Goal: Task Accomplishment & Management: Manage account settings

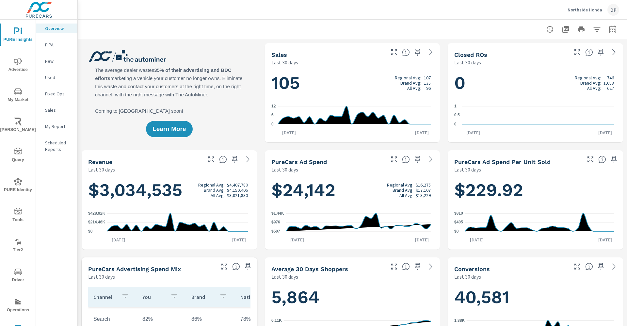
scroll to position [0, 0]
click at [55, 126] on p "My Report" at bounding box center [58, 126] width 27 height 7
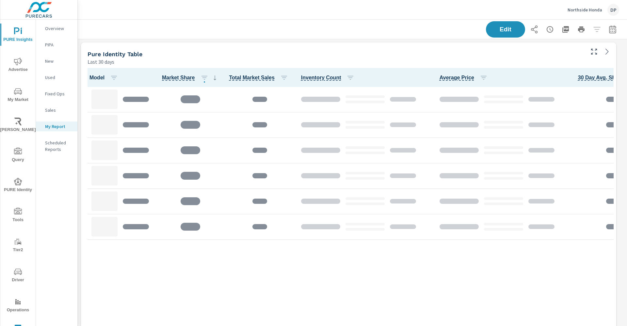
scroll to position [319, 557]
drag, startPoint x: 420, startPoint y: 58, endPoint x: 407, endPoint y: 56, distance: 12.8
click at [419, 58] on div "Last 30 days" at bounding box center [336, 62] width 496 height 8
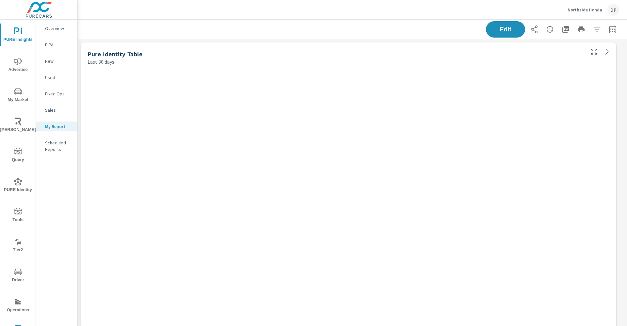
scroll to position [319, 557]
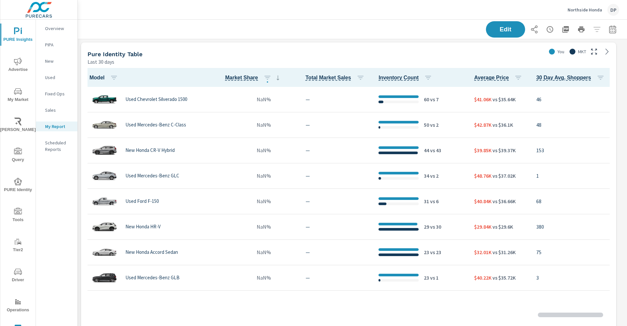
scroll to position [51, 0]
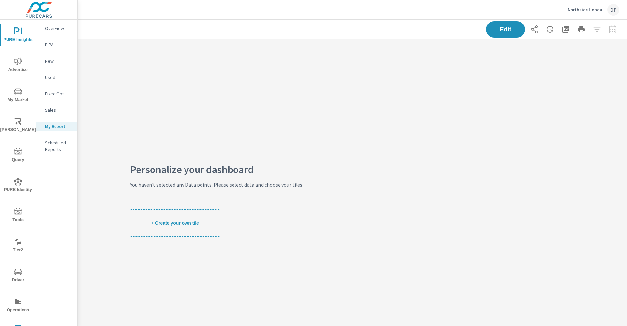
click at [202, 227] on button "+ Create your own tile" at bounding box center [175, 222] width 90 height 27
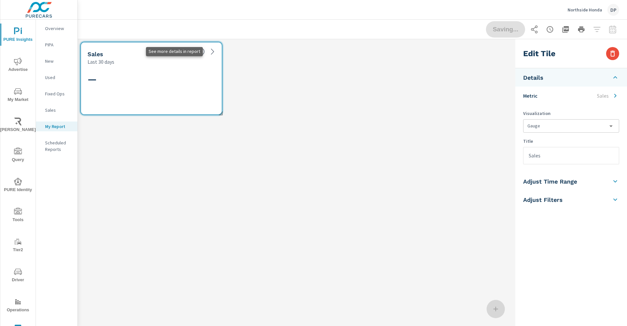
scroll to position [94, 443]
click at [547, 156] on input "Sales" at bounding box center [571, 155] width 95 height 17
click at [542, 124] on body "PURE Insights Advertise My Market Riley AI Query PURE Identity Tools Tier2 Driv…" at bounding box center [313, 163] width 627 height 326
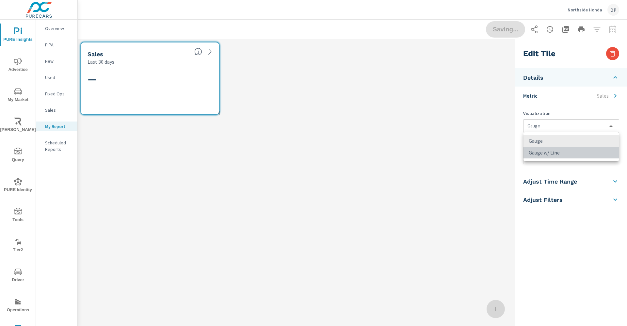
click at [548, 154] on li "Gauge w/ Line" at bounding box center [571, 153] width 95 height 12
type input "gauge, lineChart"
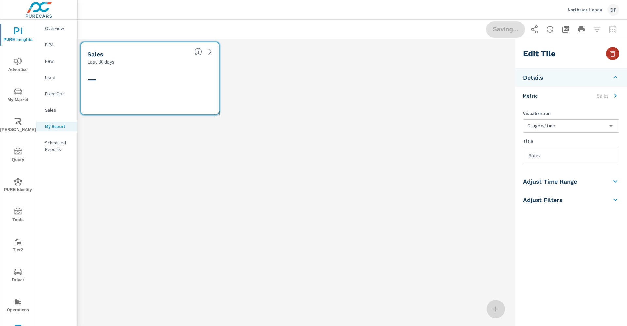
click at [615, 54] on icon "button" at bounding box center [613, 54] width 8 height 8
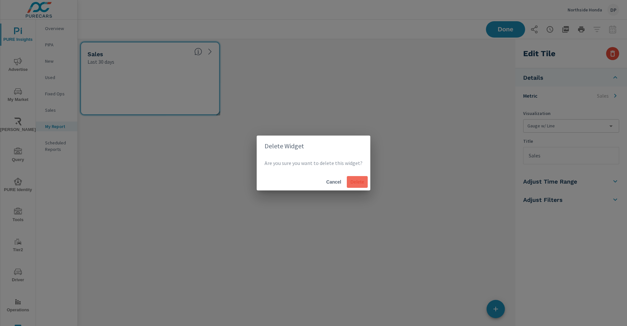
click at [361, 181] on span "Delete" at bounding box center [357, 182] width 16 height 6
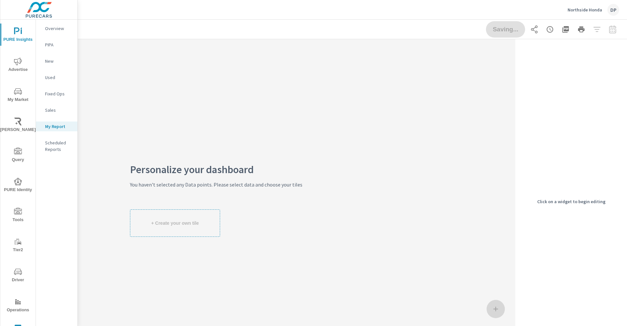
click at [12, 184] on span "PURE Identity" at bounding box center [17, 186] width 31 height 16
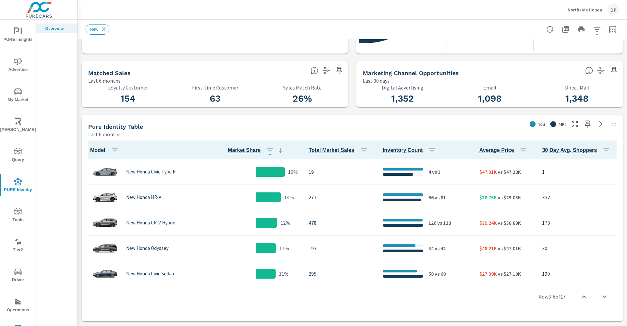
scroll to position [51, 0]
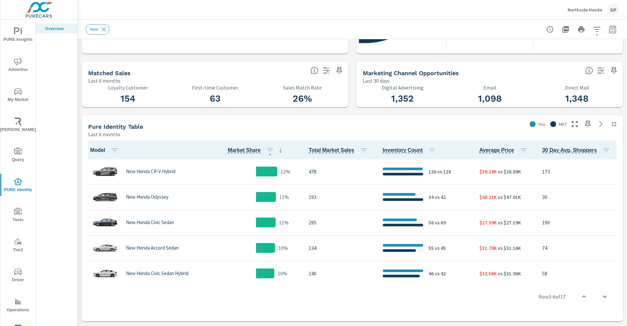
drag, startPoint x: 407, startPoint y: 124, endPoint x: 425, endPoint y: 117, distance: 19.2
click at [407, 124] on div "Pure Identity Table" at bounding box center [306, 127] width 436 height 8
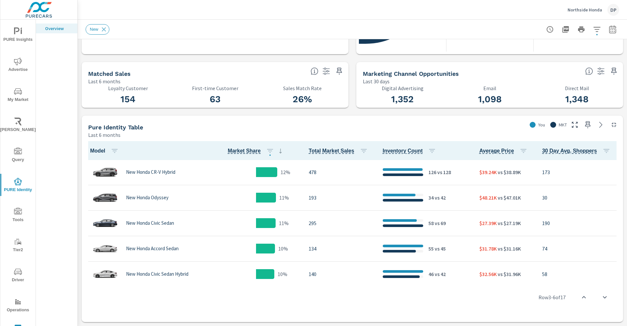
scroll to position [196, 0]
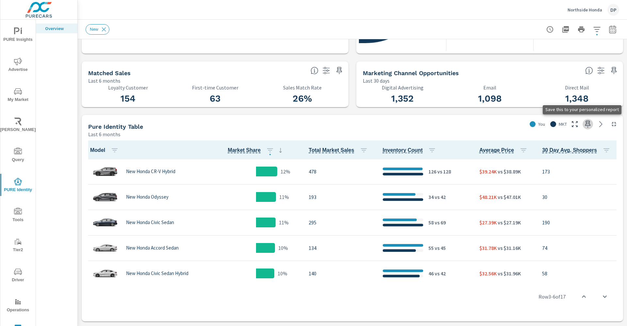
click at [585, 125] on icon "button" at bounding box center [588, 124] width 6 height 7
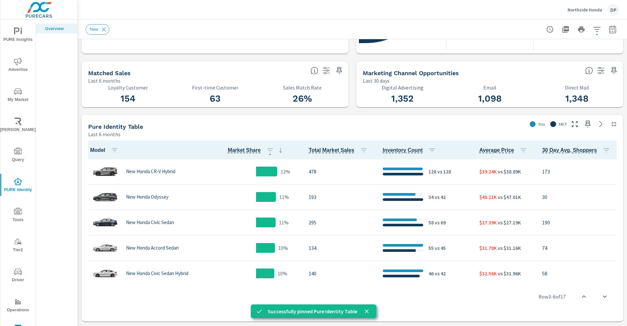
click at [316, 124] on div "Pure Identity Table" at bounding box center [306, 127] width 436 height 8
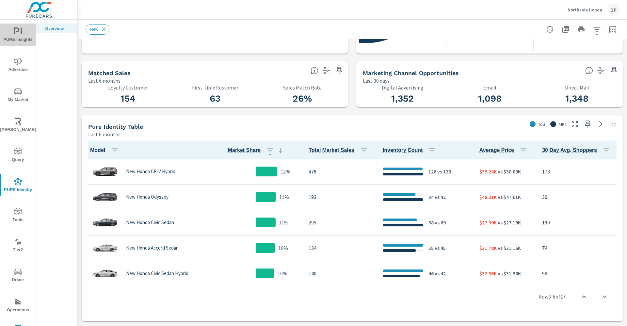
click at [17, 37] on span "PURE Insights" at bounding box center [17, 35] width 31 height 16
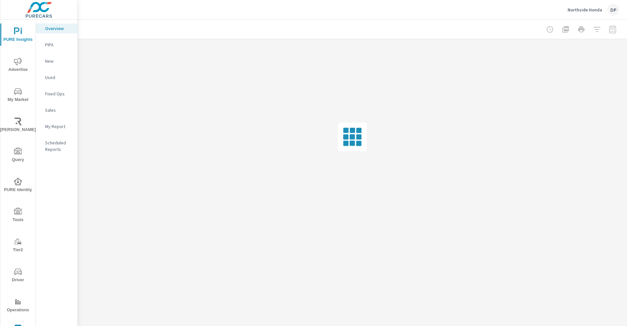
click at [55, 122] on div "My Report" at bounding box center [56, 126] width 41 height 10
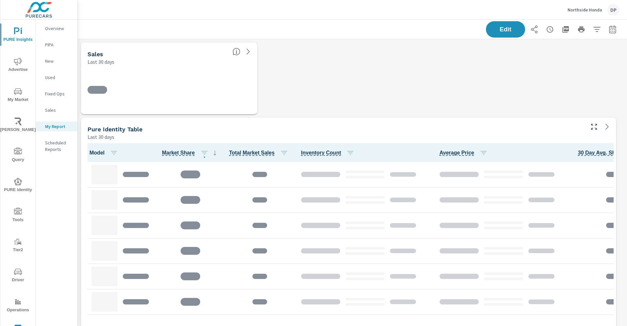
scroll to position [695, 557]
click at [492, 29] on span "Edit" at bounding box center [505, 29] width 27 height 6
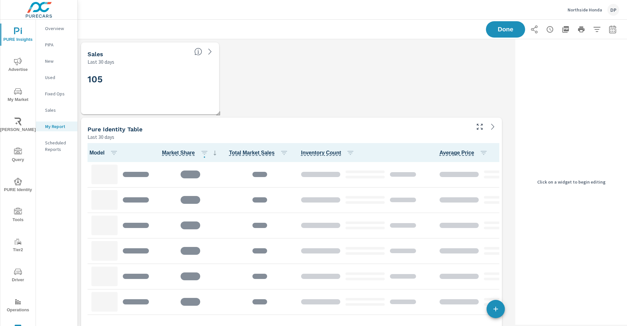
click at [179, 63] on div "Last 30 days" at bounding box center [139, 62] width 102 height 8
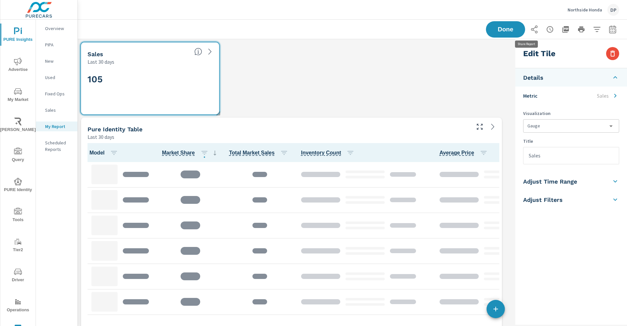
scroll to position [695, 443]
click at [610, 52] on icon "button" at bounding box center [613, 54] width 8 height 8
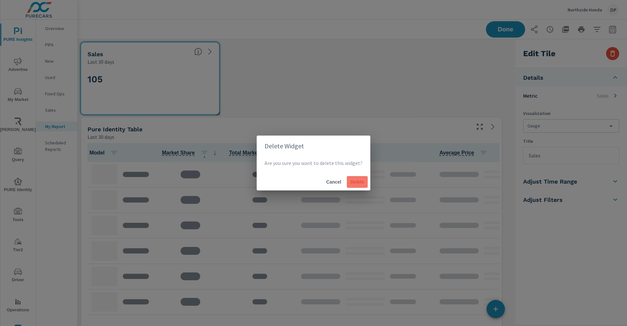
click at [355, 179] on span "Delete" at bounding box center [357, 182] width 16 height 6
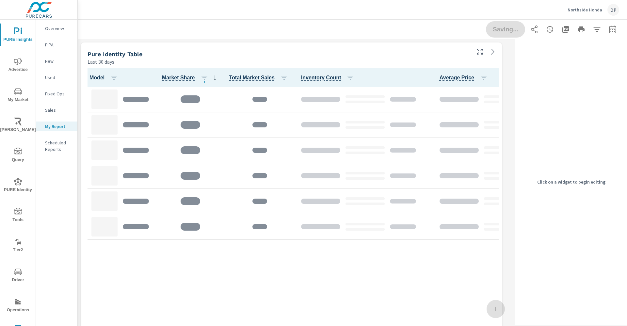
scroll to position [620, 443]
click at [380, 50] on div "Delete Widget Are you sure you want to delete this widget? Cancel Delete" at bounding box center [313, 163] width 627 height 326
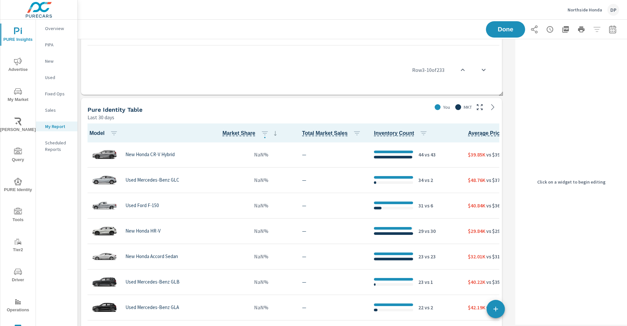
scroll to position [0, 0]
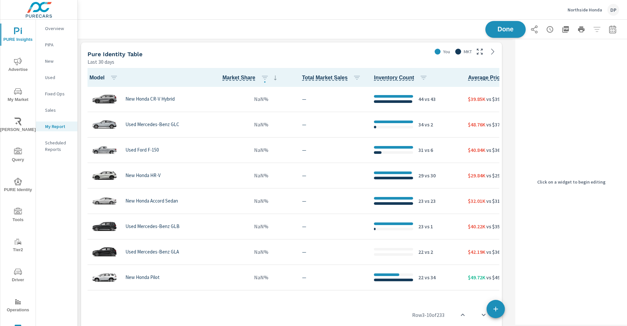
click at [413, 58] on div "Last 30 days" at bounding box center [259, 62] width 342 height 8
click at [493, 26] on span "Done" at bounding box center [505, 29] width 27 height 6
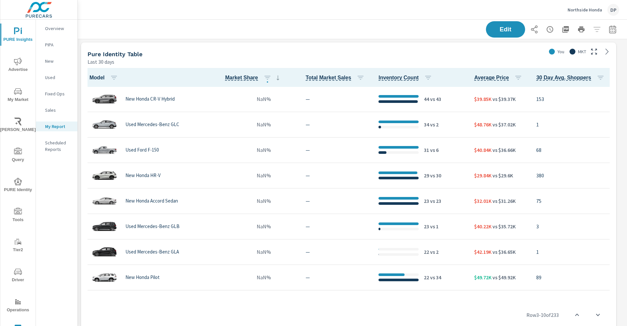
scroll to position [3, 3]
click at [491, 34] on button "Edit" at bounding box center [505, 29] width 40 height 17
click at [420, 55] on div "Pure Identity Table" at bounding box center [316, 54] width 456 height 8
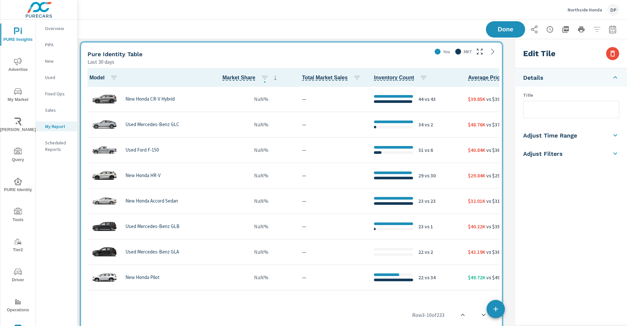
scroll to position [620, 443]
click at [614, 55] on icon "button" at bounding box center [612, 54] width 5 height 6
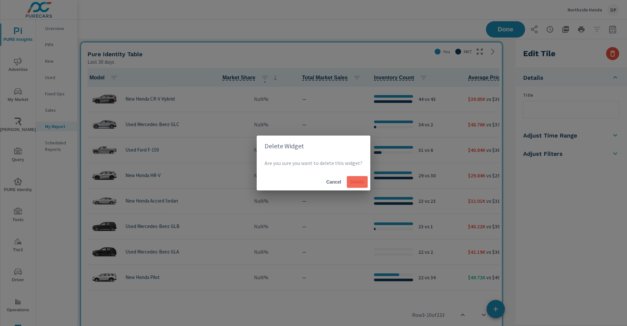
click at [354, 179] on span "Delete" at bounding box center [357, 182] width 16 height 6
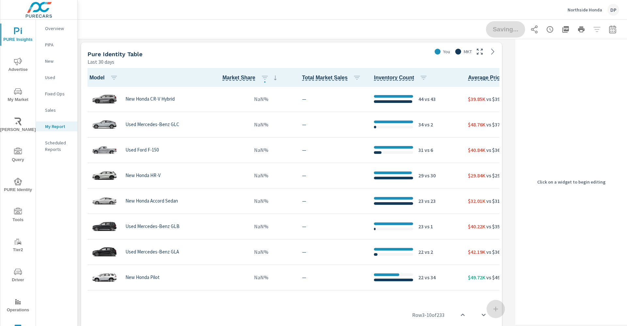
scroll to position [319, 443]
click at [325, 58] on div "Last 30 days" at bounding box center [259, 62] width 342 height 8
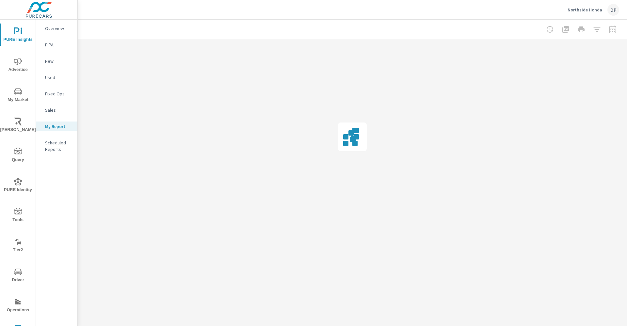
click at [333, 55] on div at bounding box center [352, 137] width 549 height 196
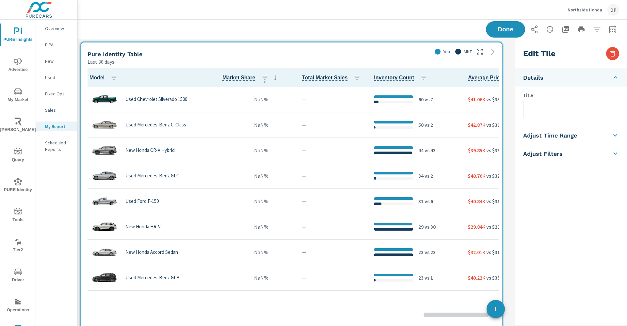
scroll to position [51, 0]
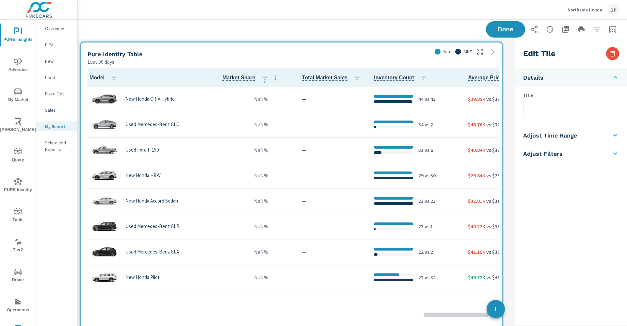
click at [333, 55] on div "Pure Identity Table" at bounding box center [259, 54] width 342 height 8
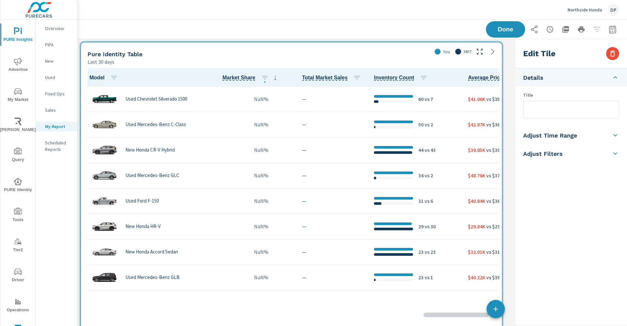
scroll to position [0, 0]
click at [611, 56] on icon "button" at bounding box center [613, 54] width 8 height 8
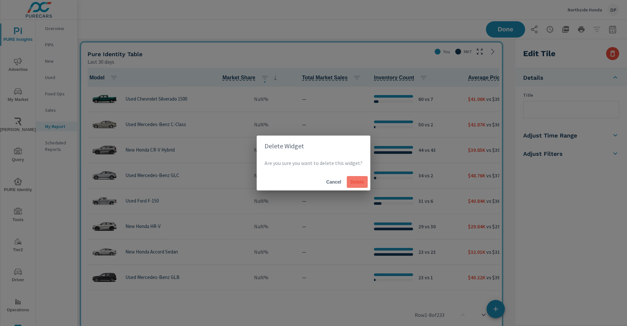
click at [354, 186] on button "Delete" at bounding box center [357, 182] width 21 height 12
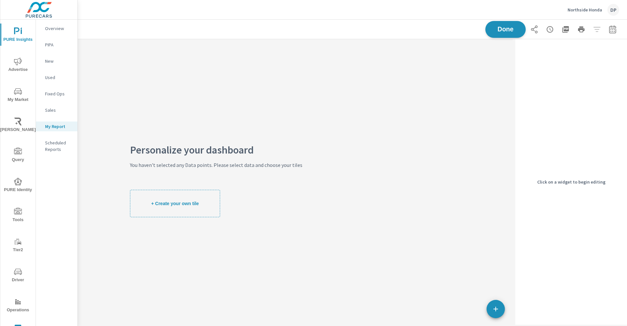
click at [500, 27] on span "Done" at bounding box center [505, 29] width 27 height 6
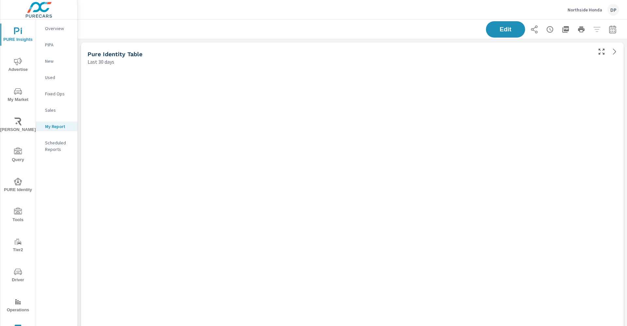
scroll to position [319, 557]
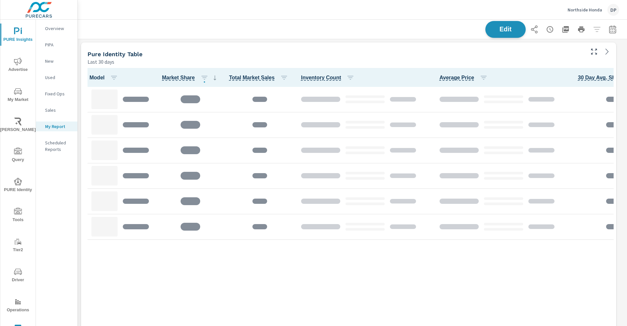
click at [492, 29] on span "Edit" at bounding box center [505, 29] width 27 height 6
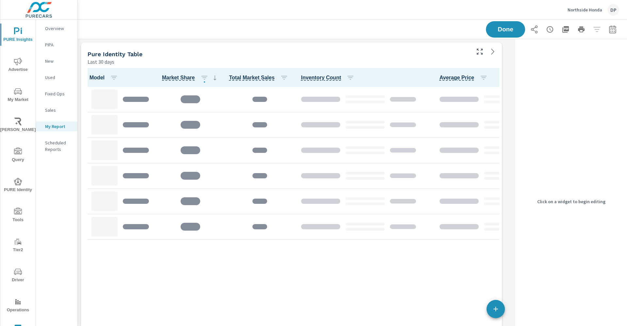
click at [433, 61] on div "Last 30 days" at bounding box center [279, 62] width 382 height 8
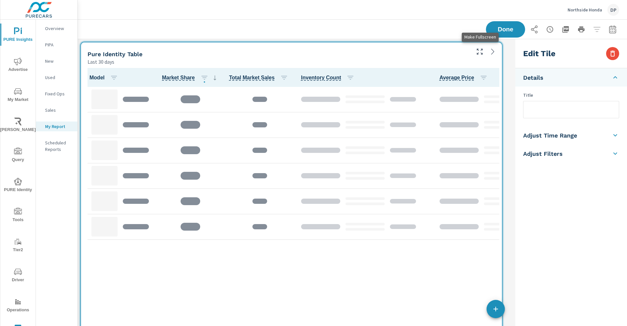
scroll to position [319, 443]
click at [609, 50] on icon "button" at bounding box center [613, 54] width 8 height 8
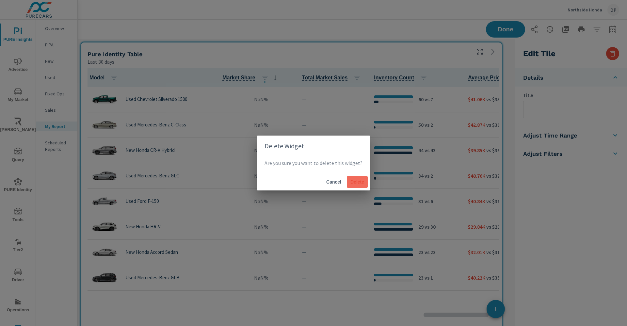
scroll to position [0, 0]
click at [360, 183] on span "Delete" at bounding box center [357, 182] width 16 height 6
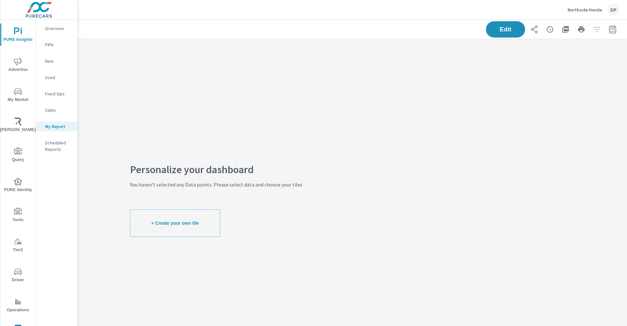
click at [384, 104] on div "Personalize your dashboard You haven't selected any Data points. Please select …" at bounding box center [352, 201] width 549 height 325
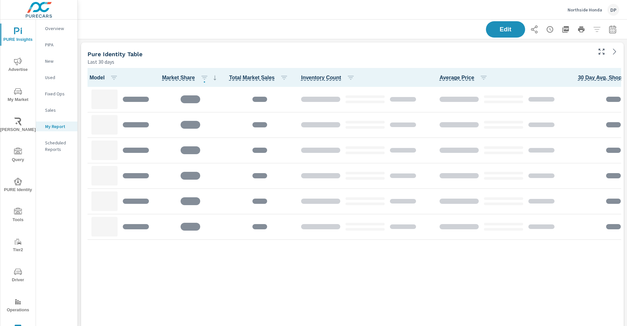
scroll to position [3, 3]
drag, startPoint x: 504, startPoint y: 58, endPoint x: 500, endPoint y: 36, distance: 22.2
click at [504, 59] on div "Last 30 days" at bounding box center [340, 62] width 504 height 8
click at [498, 30] on span "Edit" at bounding box center [505, 29] width 27 height 6
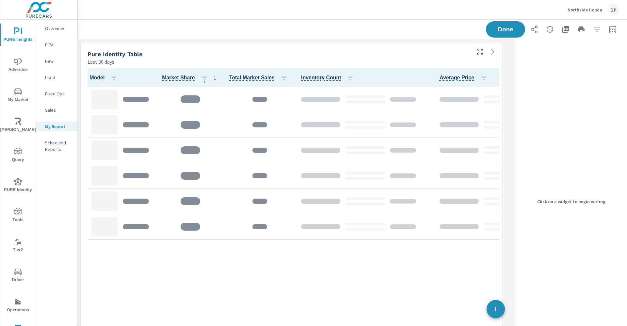
scroll to position [319, 443]
click at [420, 58] on div "Last 30 days" at bounding box center [279, 62] width 382 height 8
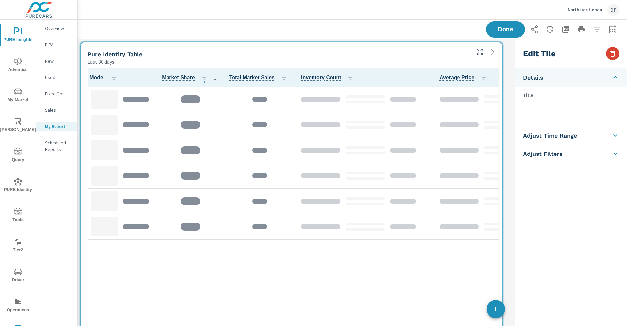
click at [610, 56] on icon "button" at bounding box center [613, 54] width 8 height 8
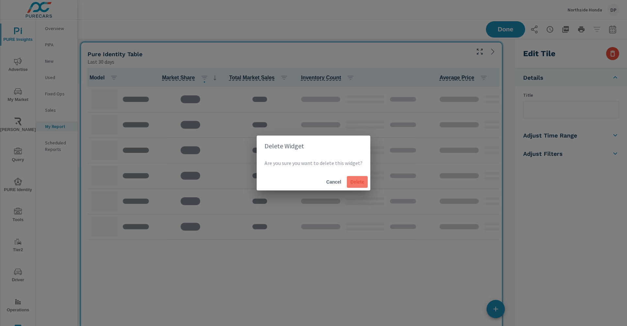
click at [353, 176] on button "Delete" at bounding box center [357, 182] width 21 height 12
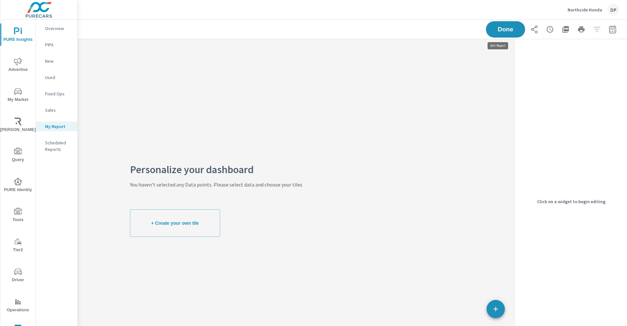
click at [494, 32] on span "Done" at bounding box center [505, 29] width 26 height 6
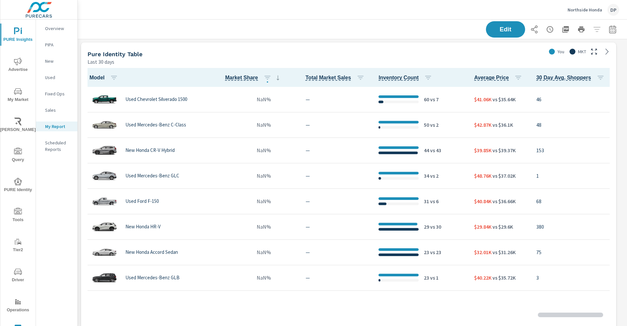
scroll to position [0, 0]
click at [342, 56] on div "Pure Identity Table" at bounding box center [316, 54] width 456 height 8
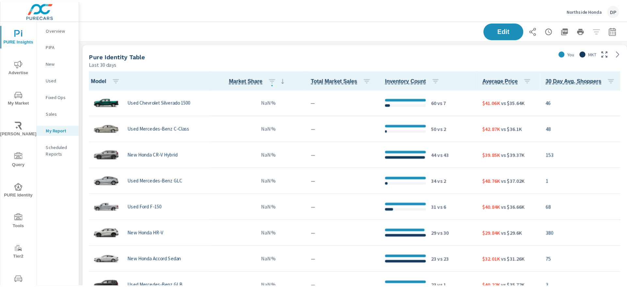
scroll to position [319, 557]
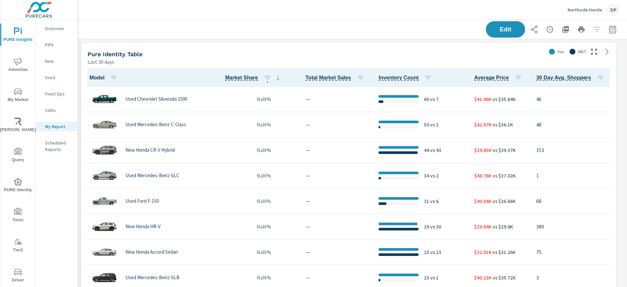
click at [18, 181] on icon "nav menu" at bounding box center [18, 182] width 8 height 8
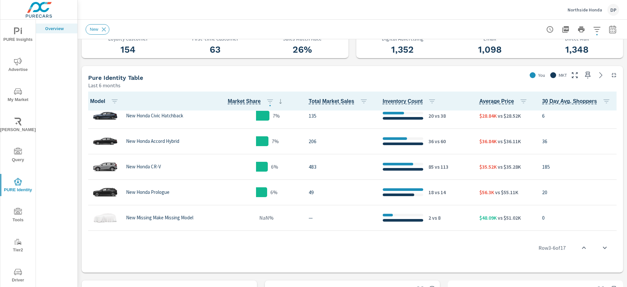
scroll to position [166, 0]
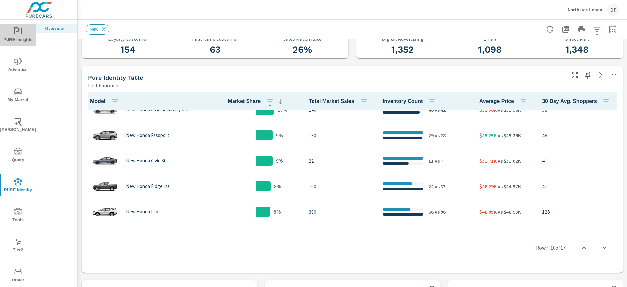
click at [19, 38] on span "PURE Insights" at bounding box center [17, 35] width 31 height 16
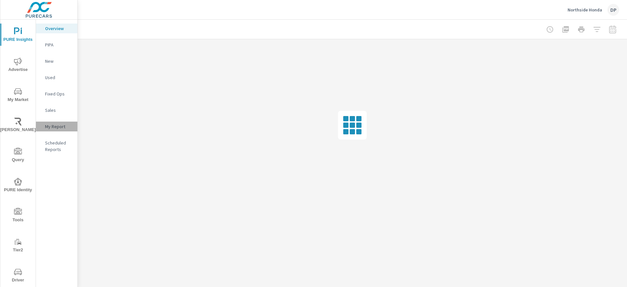
click at [62, 129] on p "My Report" at bounding box center [58, 126] width 27 height 7
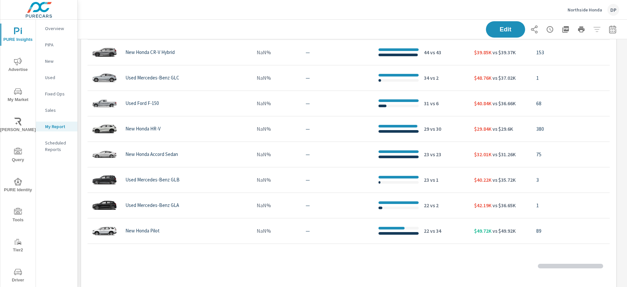
scroll to position [147, 0]
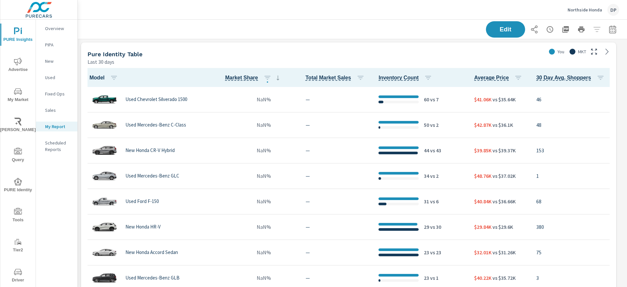
scroll to position [153, 0]
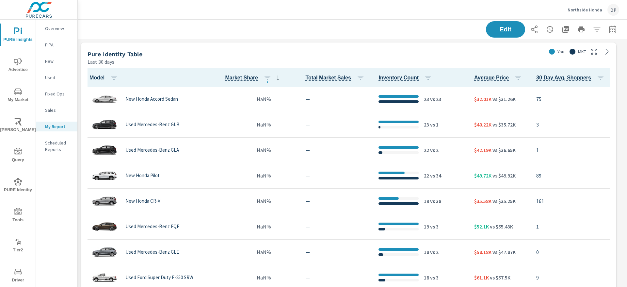
click at [450, 53] on div "Pure Identity Table" at bounding box center [316, 54] width 456 height 8
click at [495, 27] on span "Edit" at bounding box center [505, 29] width 27 height 6
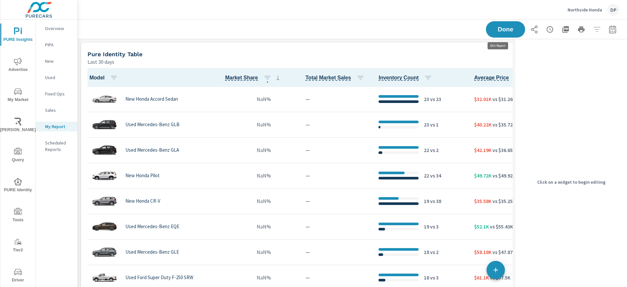
scroll to position [319, 443]
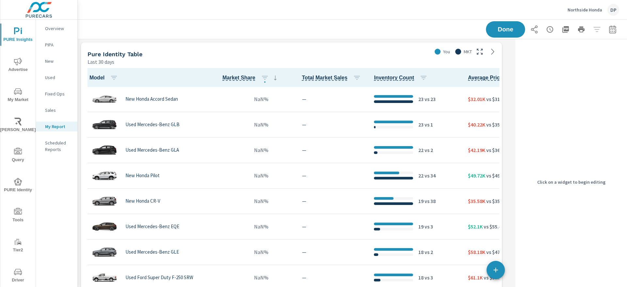
click at [381, 60] on div "Last 30 days" at bounding box center [259, 62] width 342 height 8
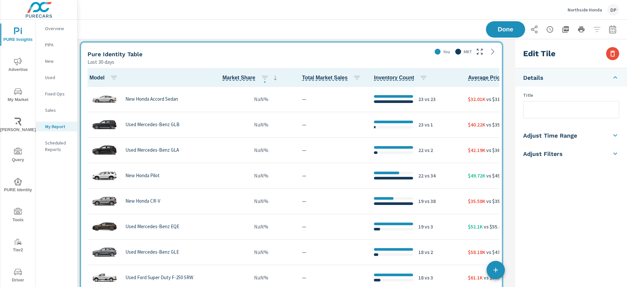
click at [553, 154] on h5 "Adjust Filters" at bounding box center [543, 154] width 40 height 8
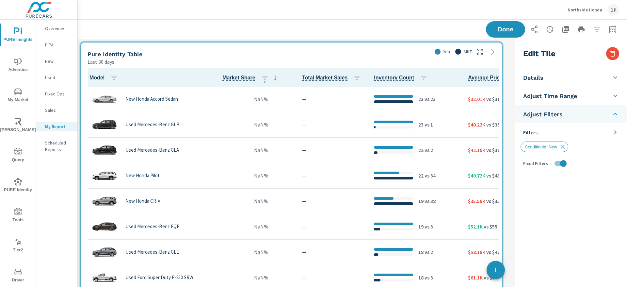
click at [10, 181] on span "PURE Identity" at bounding box center [17, 186] width 31 height 16
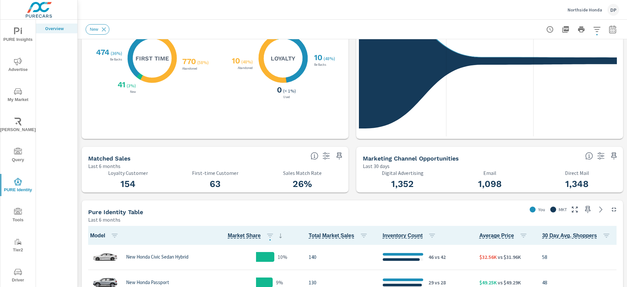
scroll to position [98, 0]
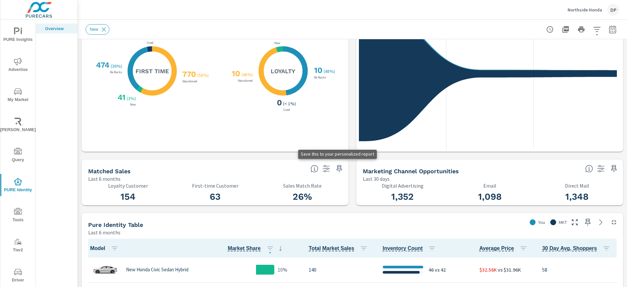
click at [336, 167] on icon "button" at bounding box center [339, 169] width 8 height 8
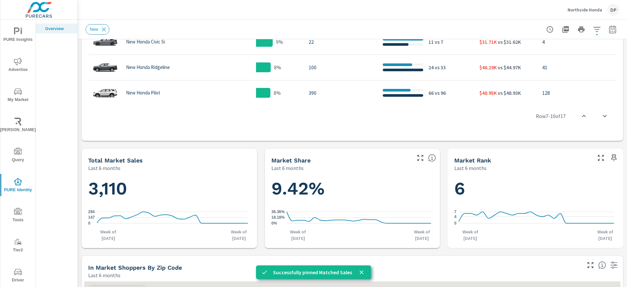
scroll to position [392, 0]
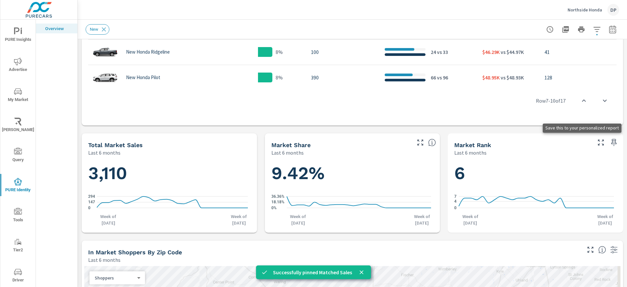
click at [610, 145] on icon "button" at bounding box center [614, 142] width 8 height 8
click at [8, 35] on span "PURE Insights" at bounding box center [17, 35] width 31 height 16
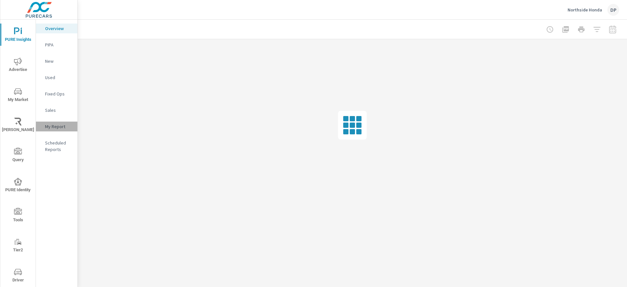
click at [49, 129] on p "My Report" at bounding box center [58, 126] width 27 height 7
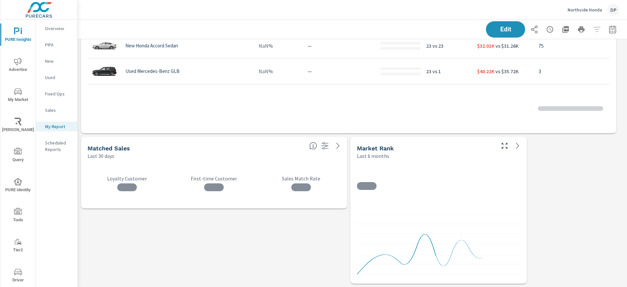
scroll to position [153, 0]
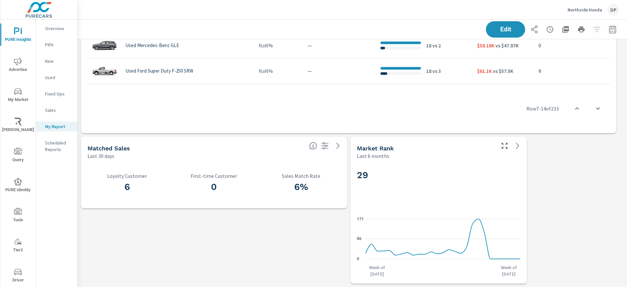
click at [48, 60] on p "New" at bounding box center [58, 61] width 27 height 7
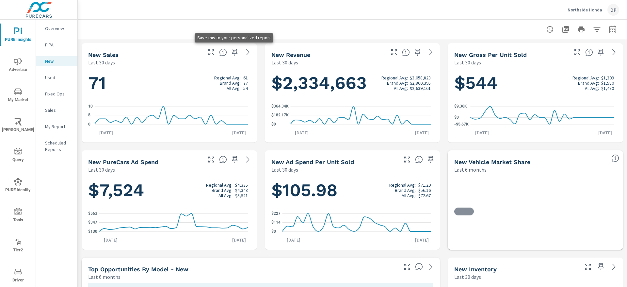
click at [234, 54] on icon "button" at bounding box center [235, 52] width 8 height 8
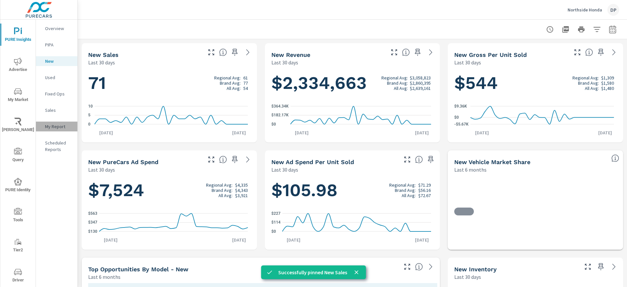
drag, startPoint x: 57, startPoint y: 128, endPoint x: 58, endPoint y: 124, distance: 4.2
click at [57, 127] on p "My Report" at bounding box center [58, 126] width 27 height 7
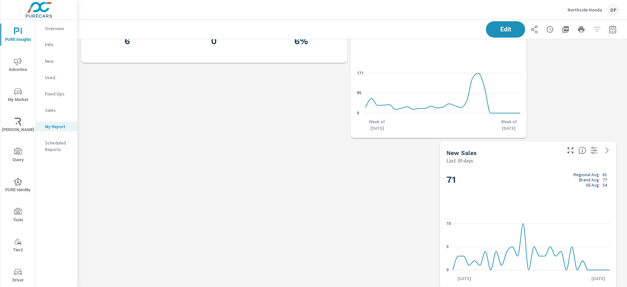
scroll to position [357, 0]
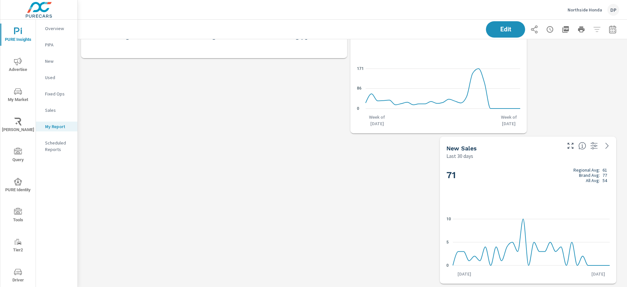
click at [55, 61] on p "New" at bounding box center [58, 61] width 27 height 7
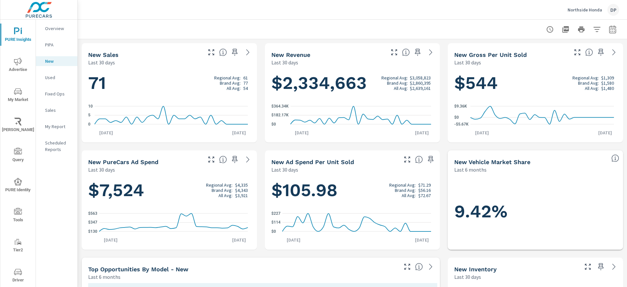
scroll to position [0, 0]
click at [593, 29] on icon "button" at bounding box center [597, 29] width 8 height 8
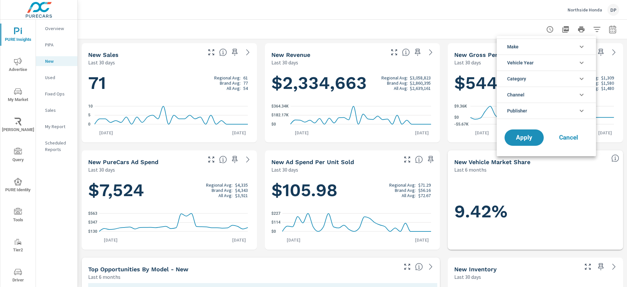
click at [515, 46] on span "Make" at bounding box center [512, 47] width 11 height 16
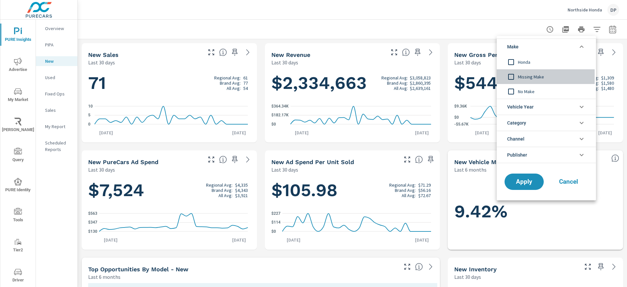
click at [525, 81] on div "Missing Make" at bounding box center [546, 76] width 98 height 15
click at [525, 77] on span "Missing Make" at bounding box center [554, 77] width 72 height 8
click at [524, 61] on span "Honda" at bounding box center [554, 62] width 72 height 8
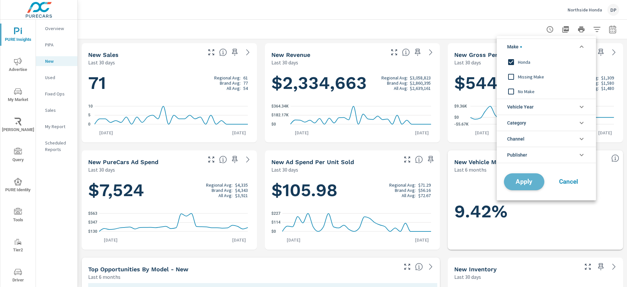
click at [526, 179] on span "Apply" at bounding box center [524, 182] width 27 height 6
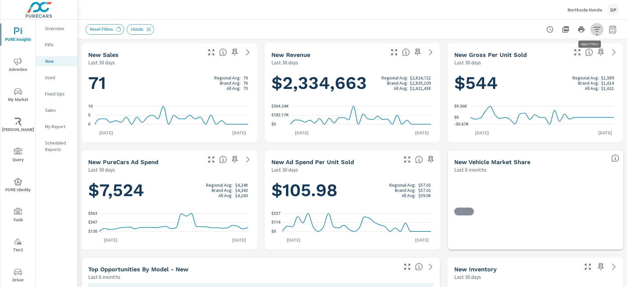
click at [593, 28] on icon "button" at bounding box center [597, 29] width 8 height 8
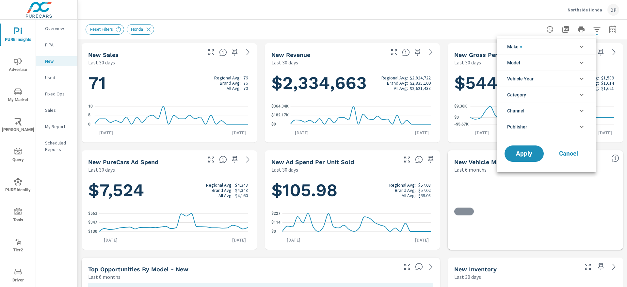
click at [524, 60] on li "Model" at bounding box center [546, 63] width 99 height 16
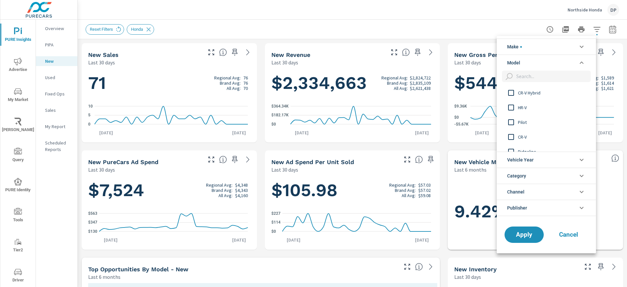
scroll to position [281, 0]
click at [519, 95] on span "CR-V Hybrid" at bounding box center [554, 93] width 72 height 8
click at [524, 49] on li "Make" at bounding box center [546, 47] width 99 height 16
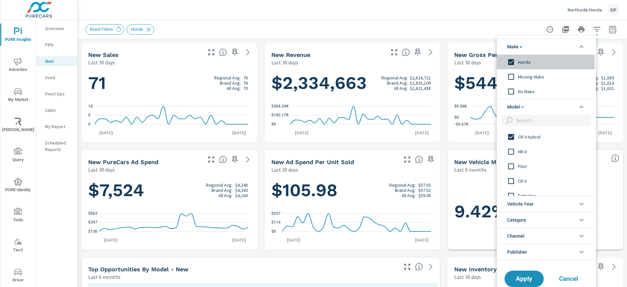
click at [524, 62] on span "Honda" at bounding box center [554, 62] width 72 height 8
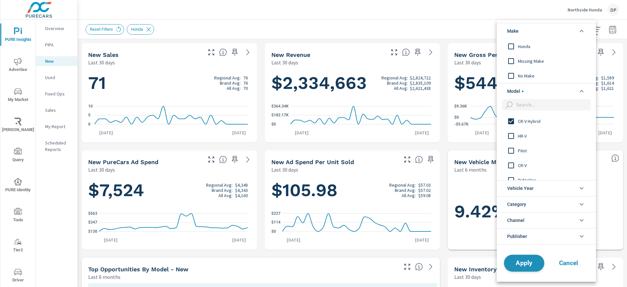
click at [526, 257] on button "Apply" at bounding box center [524, 262] width 40 height 17
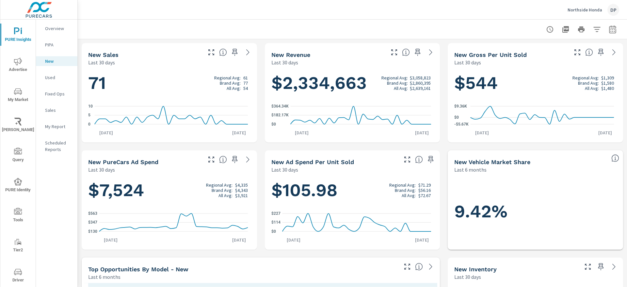
scroll to position [0, 0]
click at [594, 26] on button "button" at bounding box center [596, 29] width 13 height 13
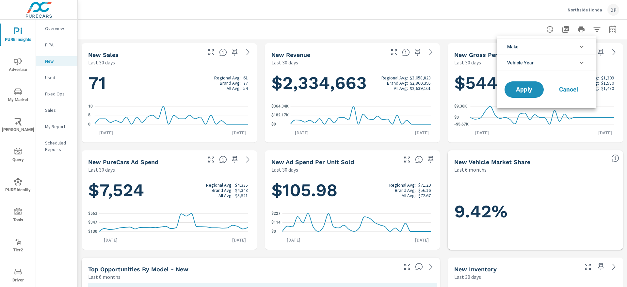
click at [521, 60] on span "Vehicle Year" at bounding box center [520, 63] width 26 height 16
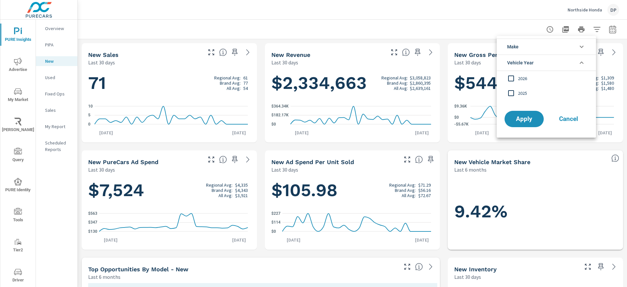
click at [519, 48] on li "Make" at bounding box center [546, 47] width 99 height 16
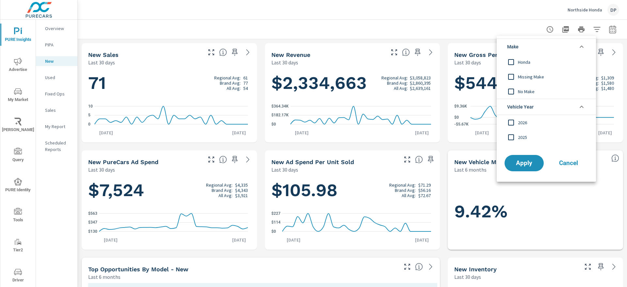
click at [521, 63] on span "Honda" at bounding box center [554, 62] width 72 height 8
click at [526, 164] on span "Apply" at bounding box center [524, 163] width 27 height 6
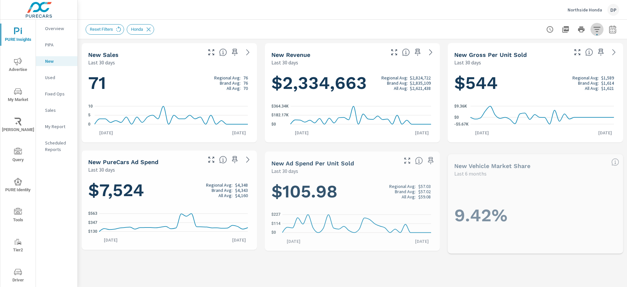
click at [593, 31] on button "button" at bounding box center [596, 29] width 13 height 13
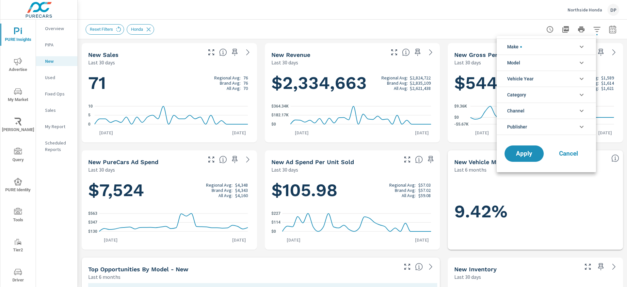
click at [542, 63] on li "Model" at bounding box center [546, 63] width 99 height 16
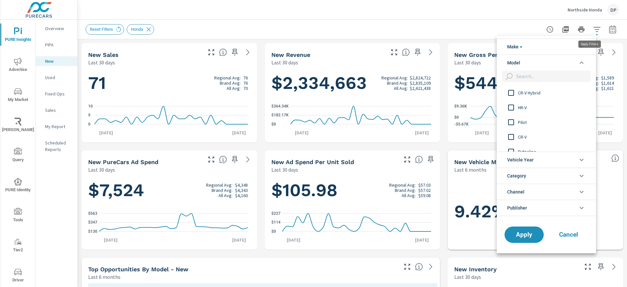
scroll to position [0, 0]
click at [542, 63] on li "Model" at bounding box center [546, 63] width 99 height 16
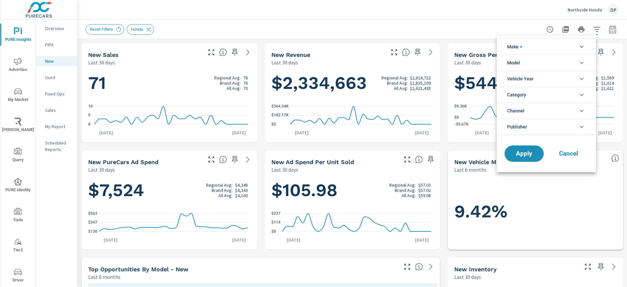
click at [542, 63] on li "Model" at bounding box center [546, 63] width 99 height 16
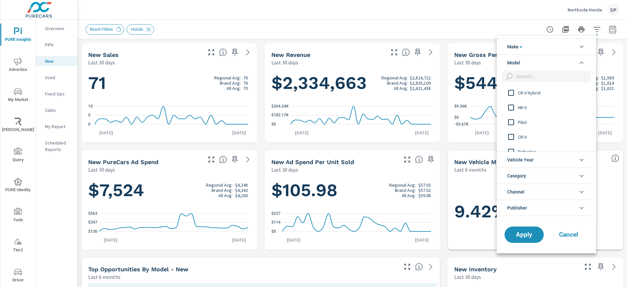
click at [527, 93] on span "CR-V Hybrid" at bounding box center [554, 93] width 72 height 8
click at [527, 242] on button "Apply" at bounding box center [524, 234] width 40 height 17
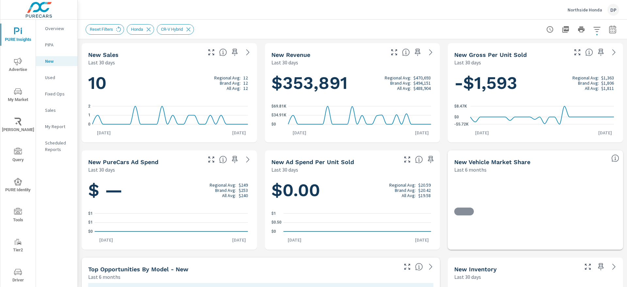
click at [235, 50] on icon "button" at bounding box center [235, 52] width 8 height 8
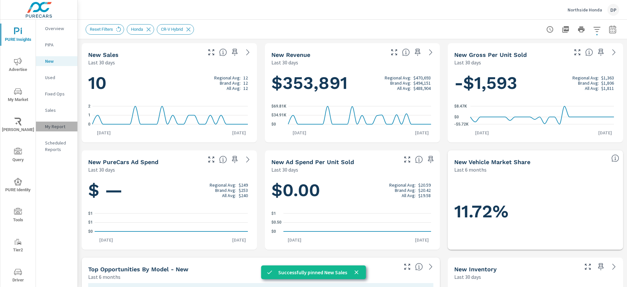
click at [49, 130] on div "My Report" at bounding box center [56, 126] width 41 height 10
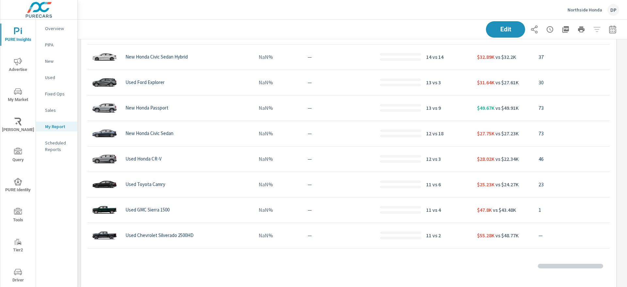
scroll to position [428, 0]
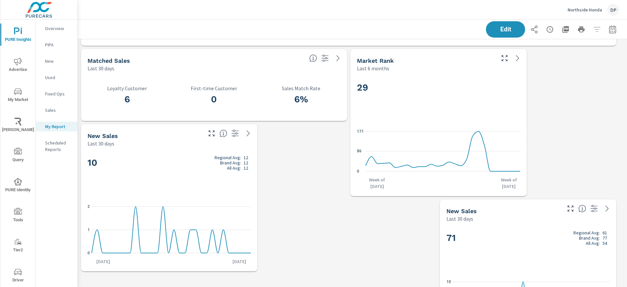
scroll to position [357, 0]
